Goal: Task Accomplishment & Management: Use online tool/utility

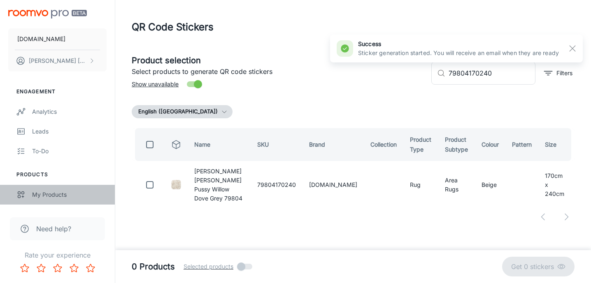
click at [52, 192] on div "My Products" at bounding box center [69, 194] width 74 height 9
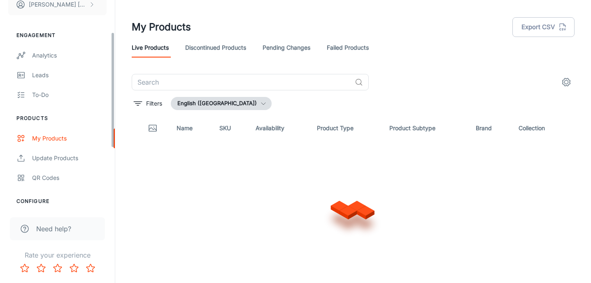
scroll to position [58, 0]
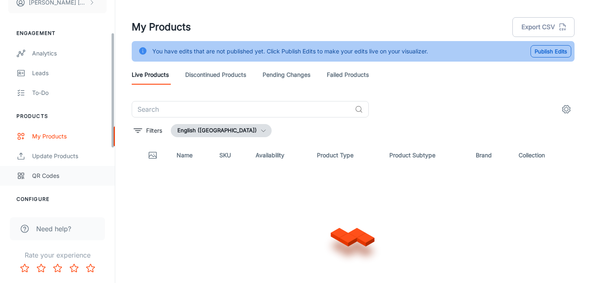
click at [51, 175] on div "QR Codes" at bounding box center [69, 176] width 74 height 9
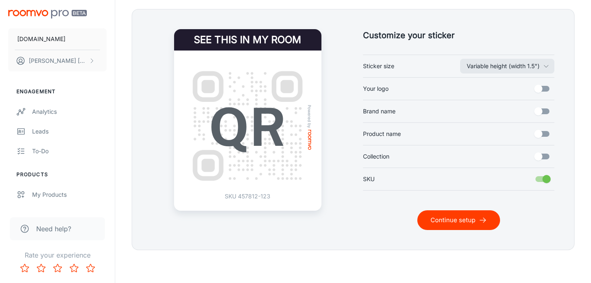
click at [467, 217] on button "Continue setup" at bounding box center [458, 221] width 83 height 20
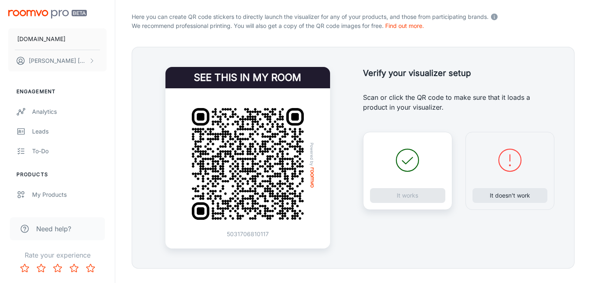
scroll to position [159, 0]
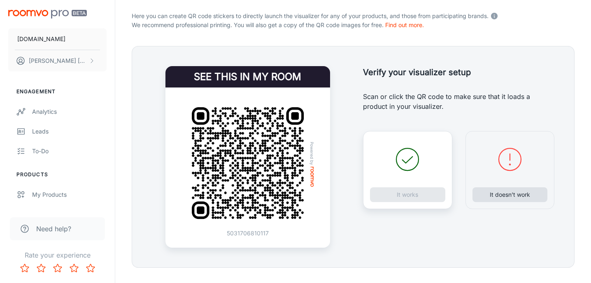
click at [507, 192] on button "It doesn’t work" at bounding box center [509, 195] width 75 height 15
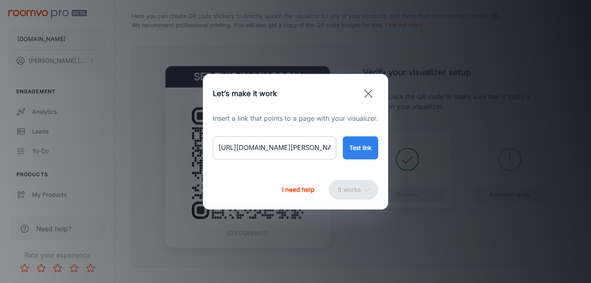
click at [282, 147] on input "[URL][DOMAIN_NAME][PERSON_NAME]" at bounding box center [274, 148] width 123 height 23
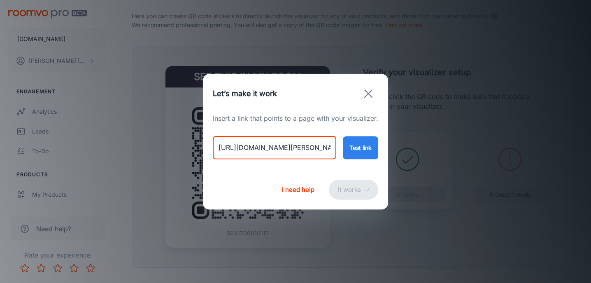
click at [282, 147] on input "[URL][DOMAIN_NAME][PERSON_NAME]" at bounding box center [274, 148] width 123 height 23
paste input "[PERSON_NAME]-and-co-pimpernel-bullrush-28808"
type input "[URL][DOMAIN_NAME][PERSON_NAME]"
click at [353, 150] on button "Test link" at bounding box center [360, 148] width 35 height 23
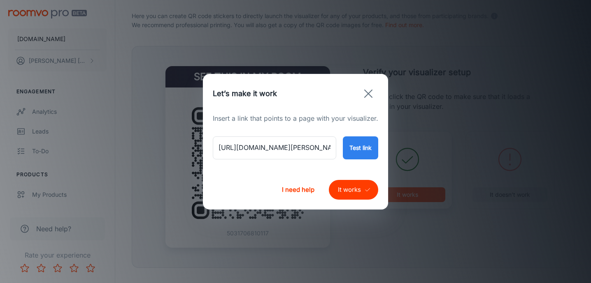
click at [346, 192] on button "It works" at bounding box center [353, 190] width 49 height 20
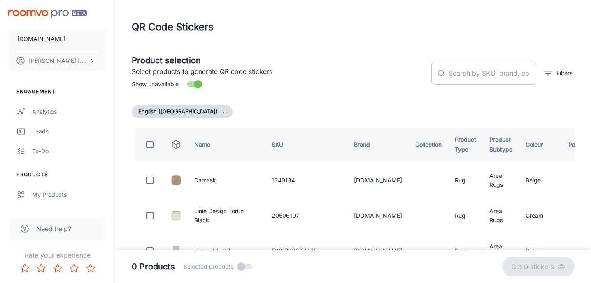
scroll to position [0, 0]
click at [494, 71] on input "text" at bounding box center [491, 73] width 87 height 23
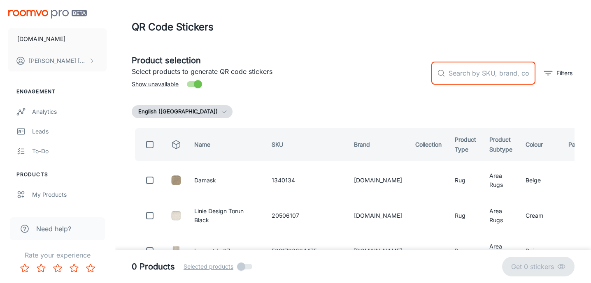
paste input "28808170240"
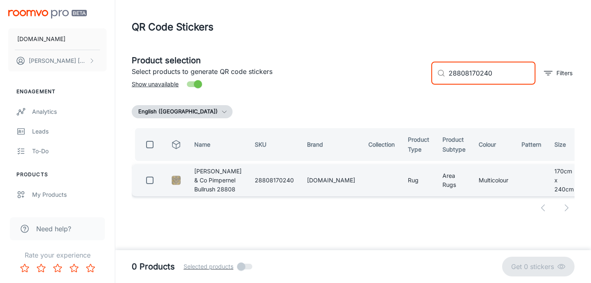
type input "28808170240"
click at [151, 183] on input "checkbox" at bounding box center [150, 180] width 16 height 16
checkbox input "true"
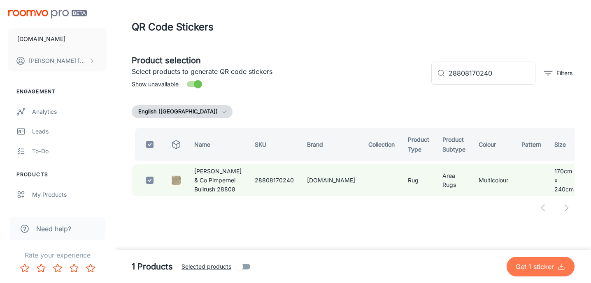
click at [535, 264] on p "Get 1 sticker" at bounding box center [536, 267] width 42 height 10
checkbox input "false"
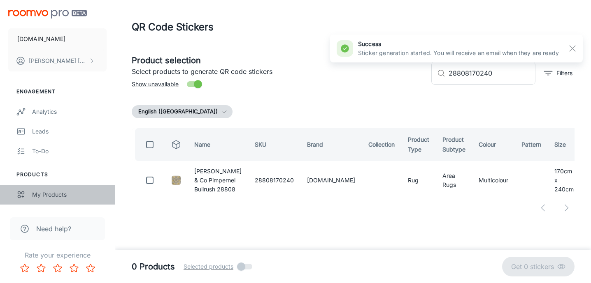
click at [53, 195] on div "My Products" at bounding box center [69, 194] width 74 height 9
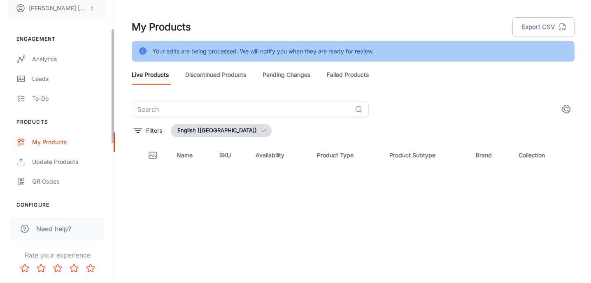
scroll to position [55, 0]
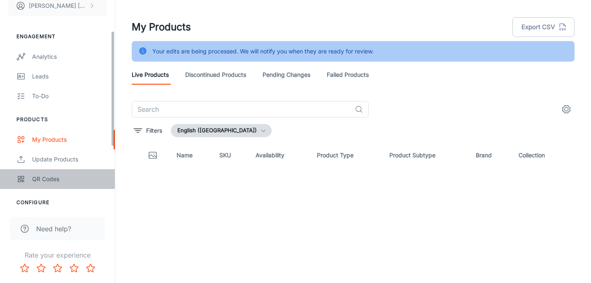
click at [49, 182] on div "QR Codes" at bounding box center [69, 179] width 74 height 9
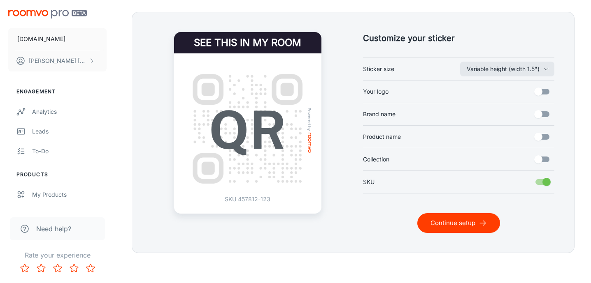
click at [434, 215] on button "Continue setup" at bounding box center [458, 224] width 83 height 20
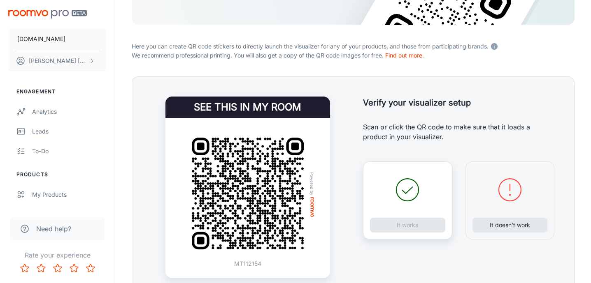
scroll to position [133, 0]
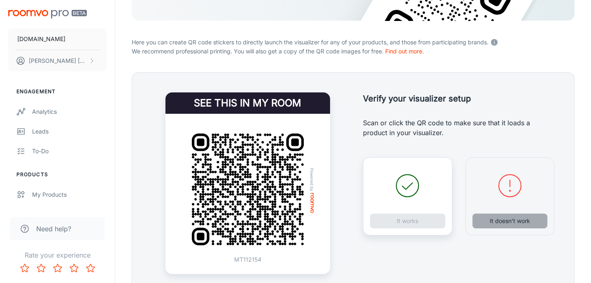
click at [493, 223] on button "It doesn’t work" at bounding box center [509, 221] width 75 height 15
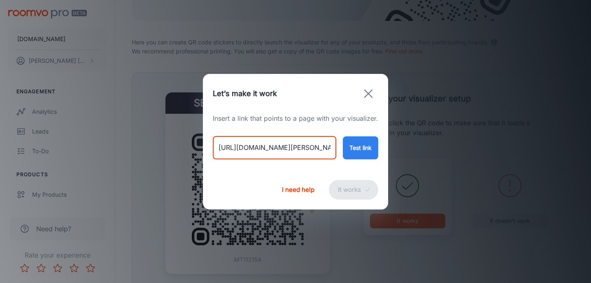
click at [301, 146] on input "[URL][DOMAIN_NAME][PERSON_NAME]" at bounding box center [274, 148] width 123 height 23
paste input "[PERSON_NAME]-and-co-pimpernel-bullrush-28808?variant=46706272862514"
type input "[URL][DOMAIN_NAME][PERSON_NAME]"
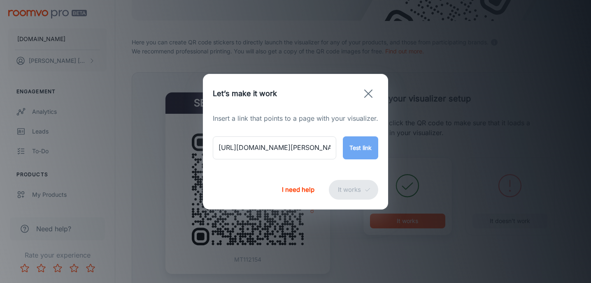
click at [360, 145] on button "Test link" at bounding box center [360, 148] width 35 height 23
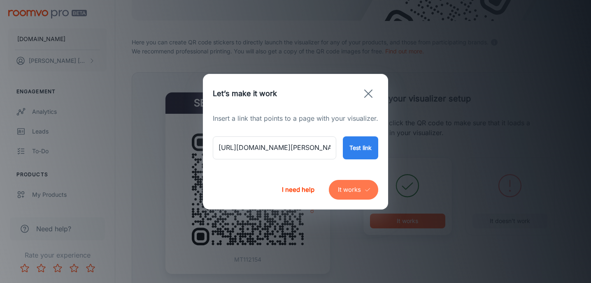
click at [340, 185] on button "It works" at bounding box center [353, 190] width 49 height 20
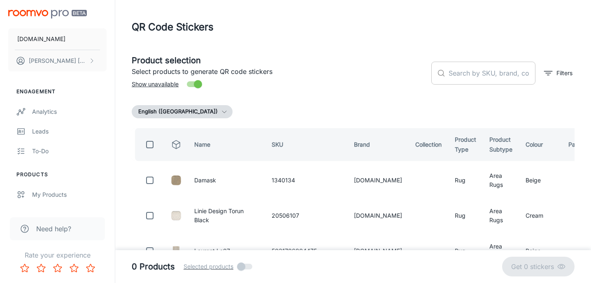
scroll to position [0, 0]
click at [480, 69] on input "text" at bounding box center [491, 73] width 87 height 23
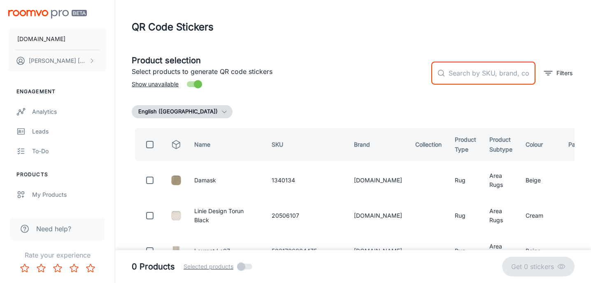
paste input "28808140200"
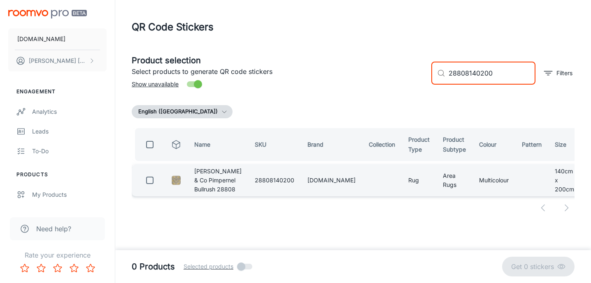
type input "28808140200"
click at [149, 179] on input "checkbox" at bounding box center [150, 180] width 16 height 16
checkbox input "true"
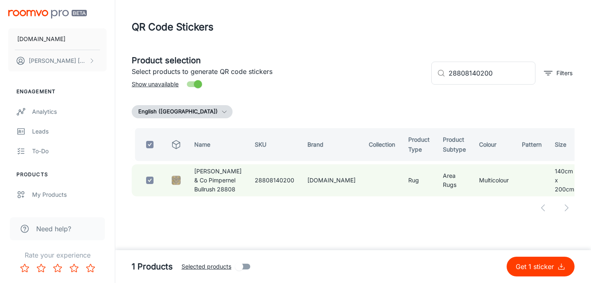
click at [519, 266] on p "Get 1 sticker" at bounding box center [536, 267] width 42 height 10
checkbox input "false"
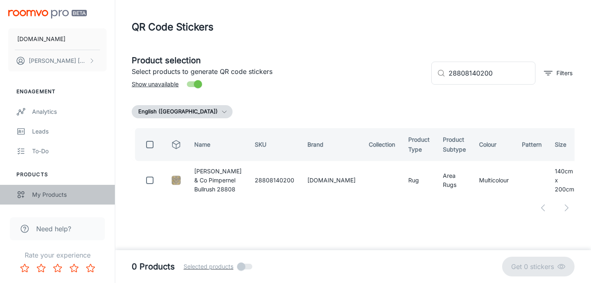
click at [47, 191] on div "My Products" at bounding box center [69, 194] width 74 height 9
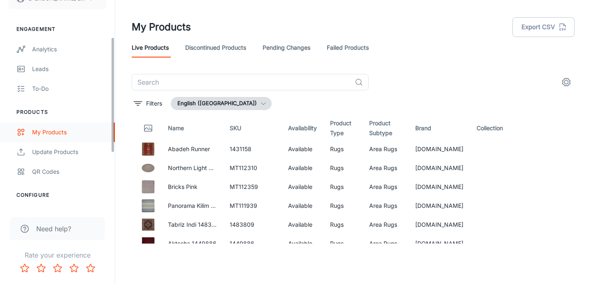
scroll to position [70, 0]
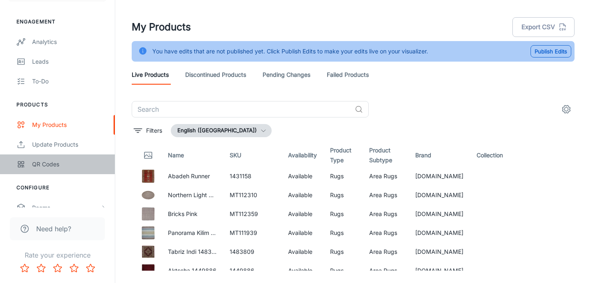
click at [48, 165] on div "QR Codes" at bounding box center [69, 164] width 74 height 9
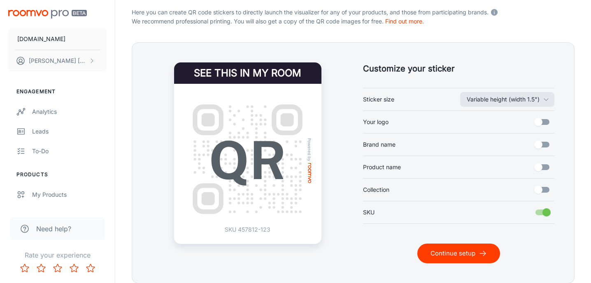
scroll to position [175, 0]
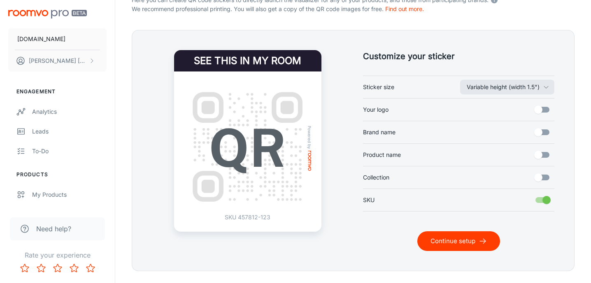
click at [453, 243] on button "Continue setup" at bounding box center [458, 242] width 83 height 20
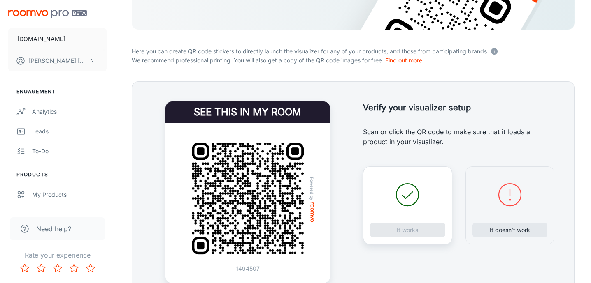
scroll to position [140, 0]
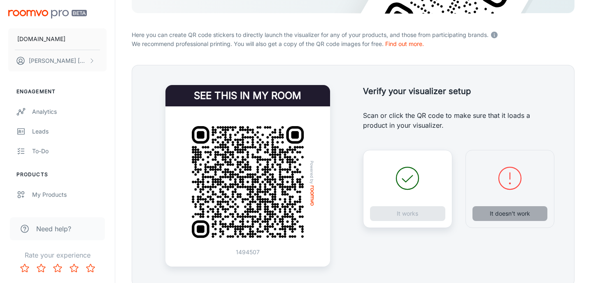
click at [502, 216] on button "It doesn’t work" at bounding box center [509, 214] width 75 height 15
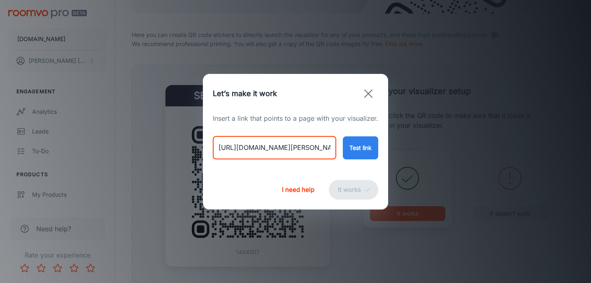
click at [307, 150] on input "[URL][DOMAIN_NAME][PERSON_NAME]" at bounding box center [274, 148] width 123 height 23
paste input "damask-al-328-12538281253828"
type input "[URL][DOMAIN_NAME]"
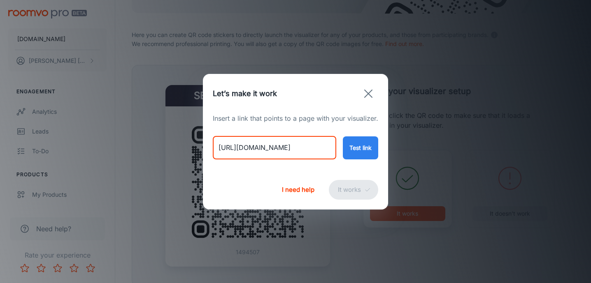
click at [360, 142] on button "Test link" at bounding box center [360, 148] width 35 height 23
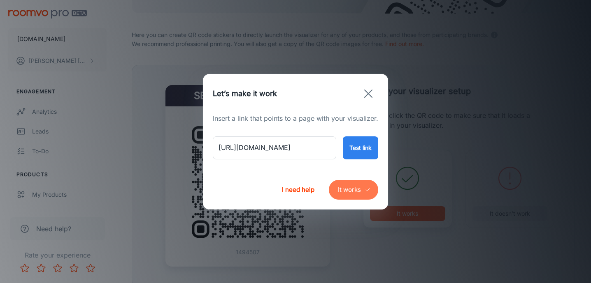
click at [357, 195] on button "It works" at bounding box center [353, 190] width 49 height 20
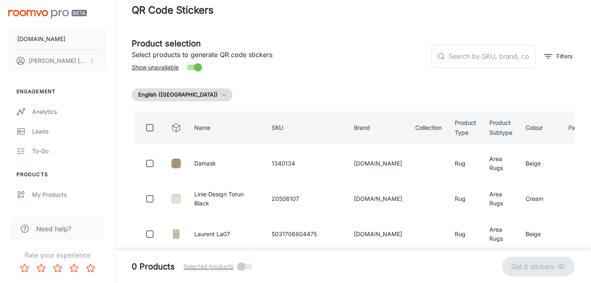
scroll to position [13, 0]
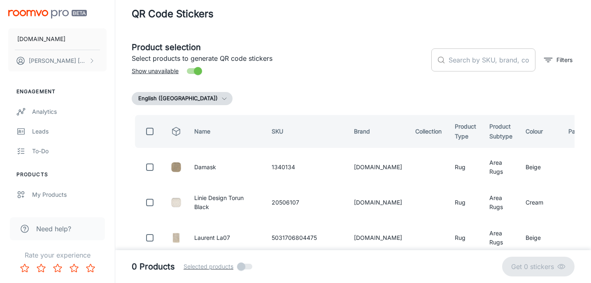
click at [475, 65] on input "text" at bounding box center [491, 60] width 87 height 23
paste input "1253828"
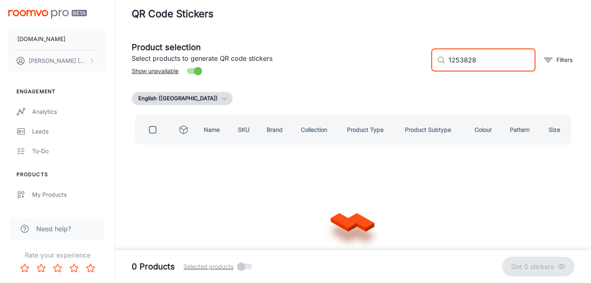
scroll to position [0, 0]
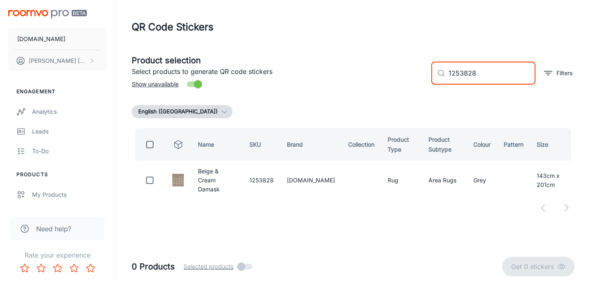
type input "1253828"
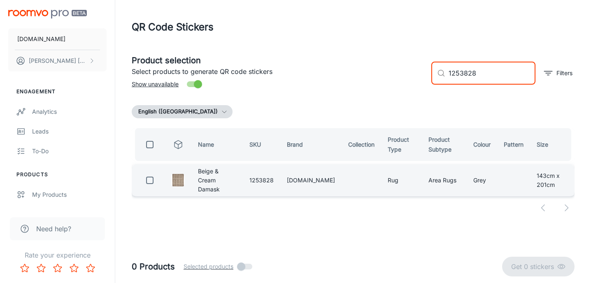
click at [147, 182] on input "checkbox" at bounding box center [150, 180] width 16 height 16
checkbox input "true"
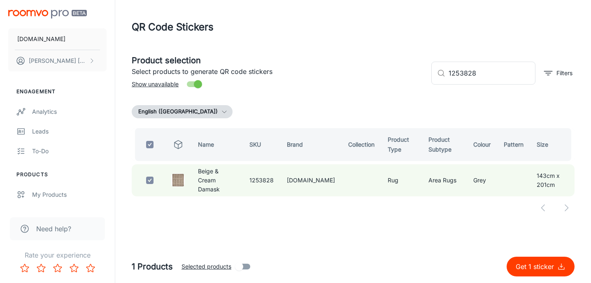
click at [530, 267] on p "Get 1 sticker" at bounding box center [536, 267] width 42 height 10
checkbox input "false"
